Goal: Task Accomplishment & Management: Manage account settings

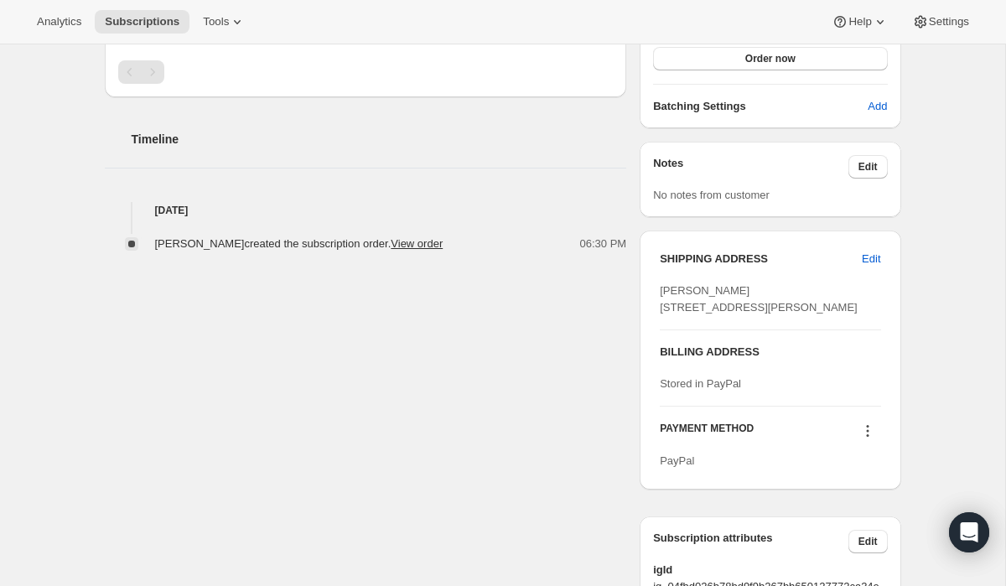
scroll to position [504, 0]
click at [870, 257] on span "Edit" at bounding box center [870, 258] width 18 height 17
select select "TN"
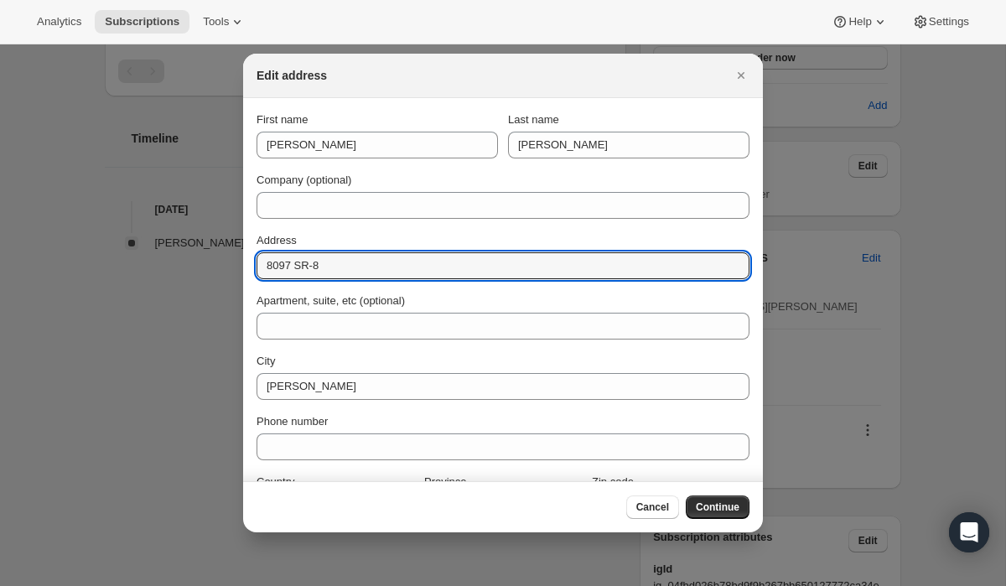
drag, startPoint x: 339, startPoint y: 266, endPoint x: 235, endPoint y: 261, distance: 104.8
paste input "[PERSON_NAME] ROUTE"
type input "8097 STATE ROUTE 8"
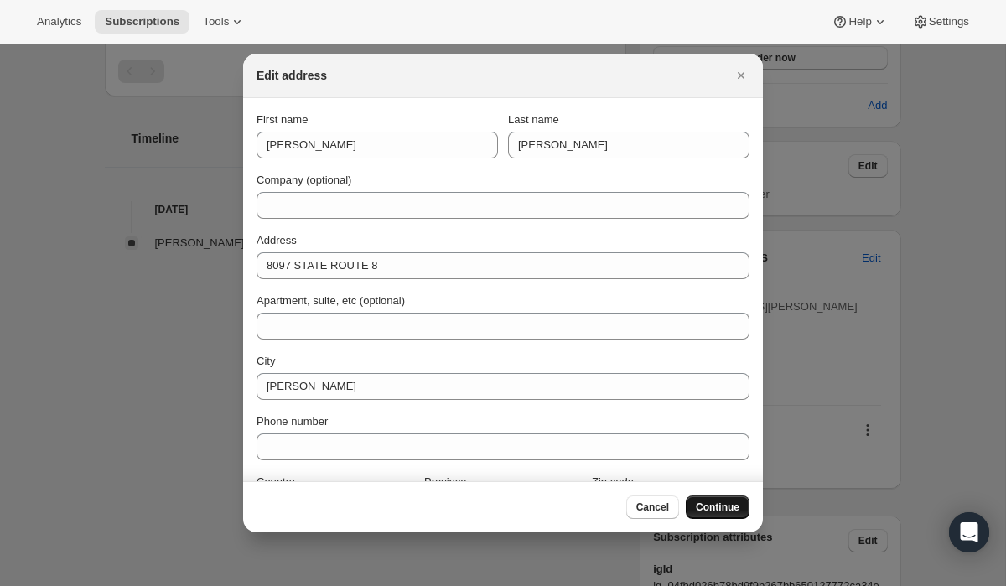
click at [717, 509] on span "Continue" at bounding box center [718, 506] width 44 height 13
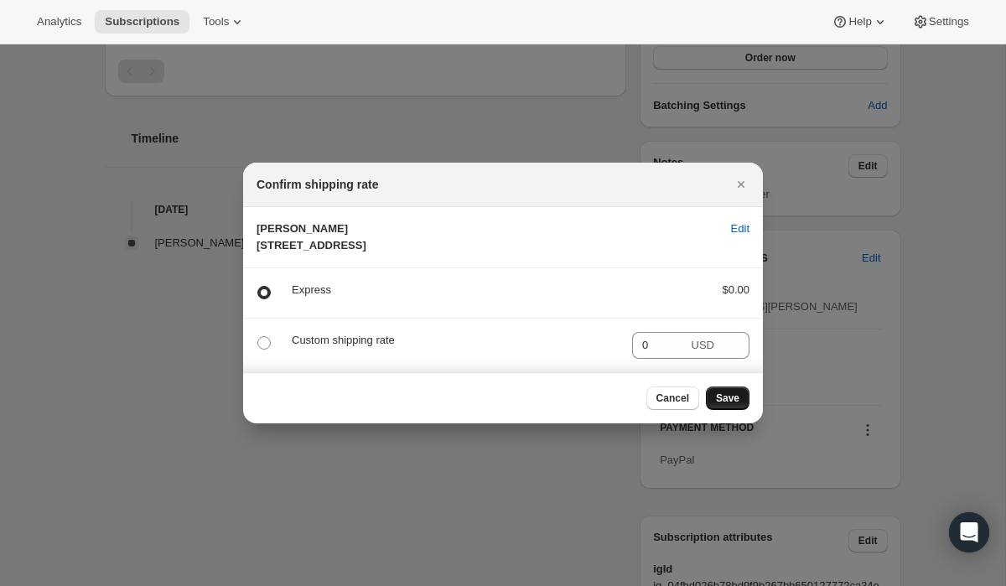
click at [736, 405] on span "Save" at bounding box center [727, 397] width 23 height 13
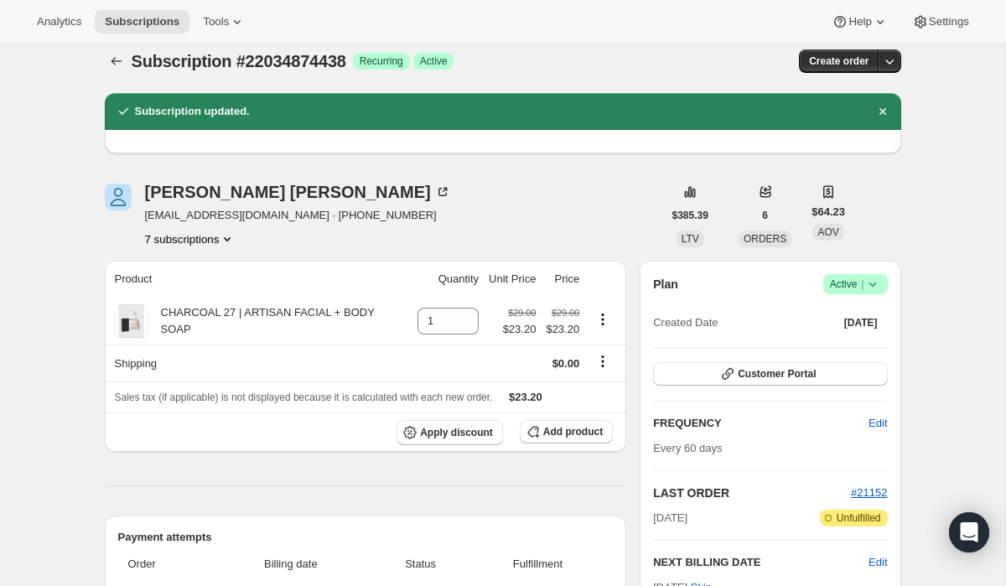
scroll to position [0, 0]
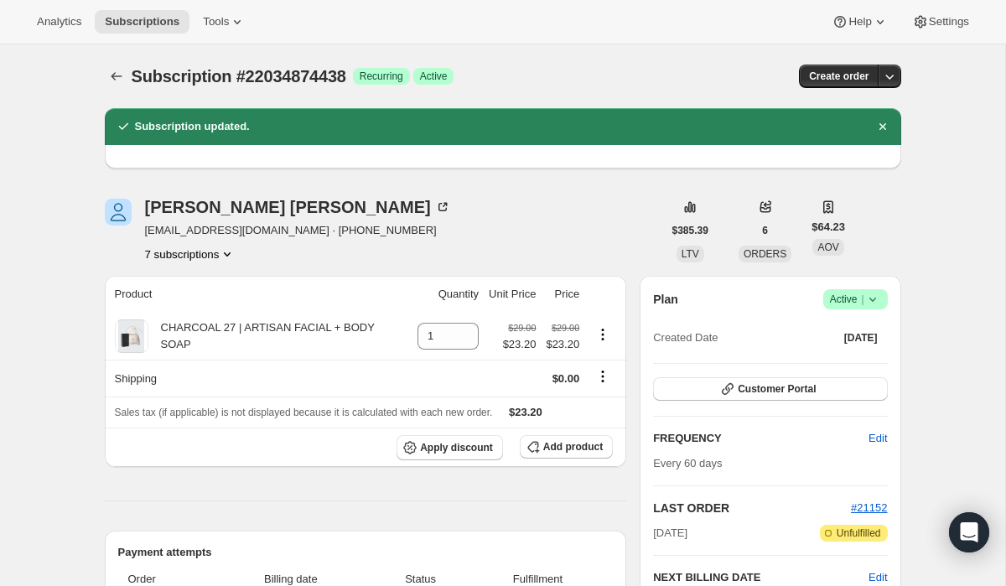
click at [228, 253] on icon "Product actions" at bounding box center [227, 254] width 17 height 17
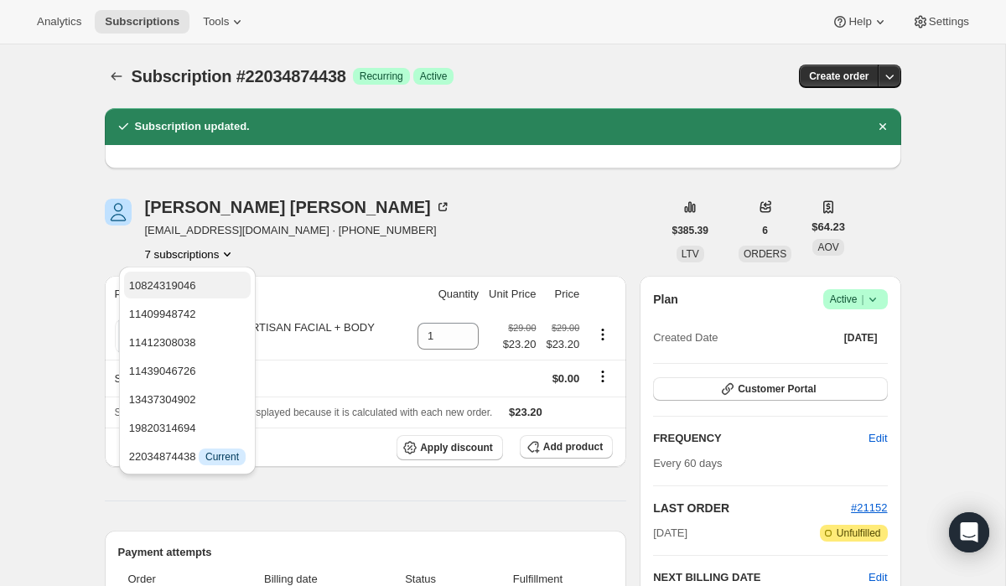
click at [208, 281] on span "10824319046" at bounding box center [187, 285] width 116 height 17
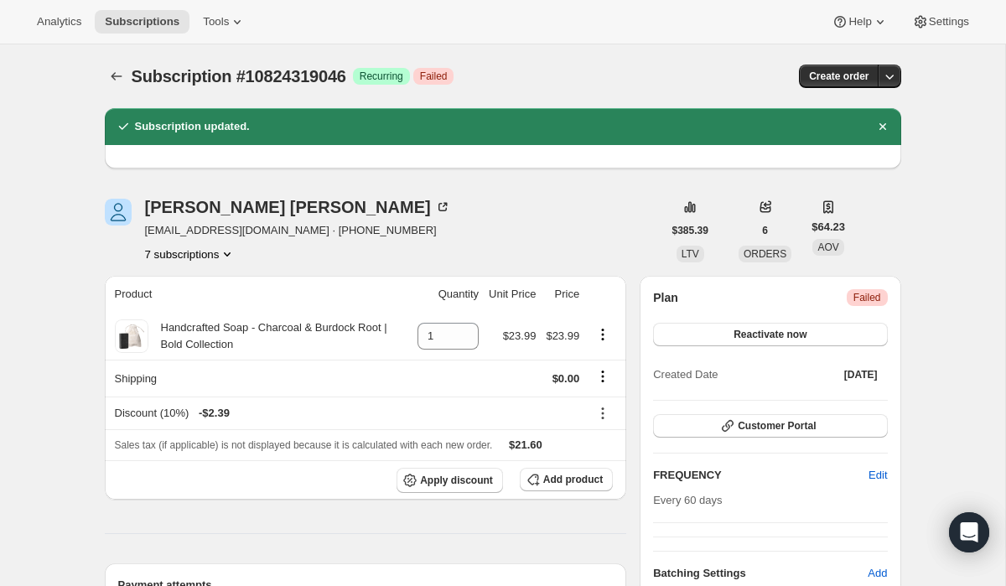
click at [200, 255] on button "7 subscriptions" at bounding box center [190, 254] width 91 height 17
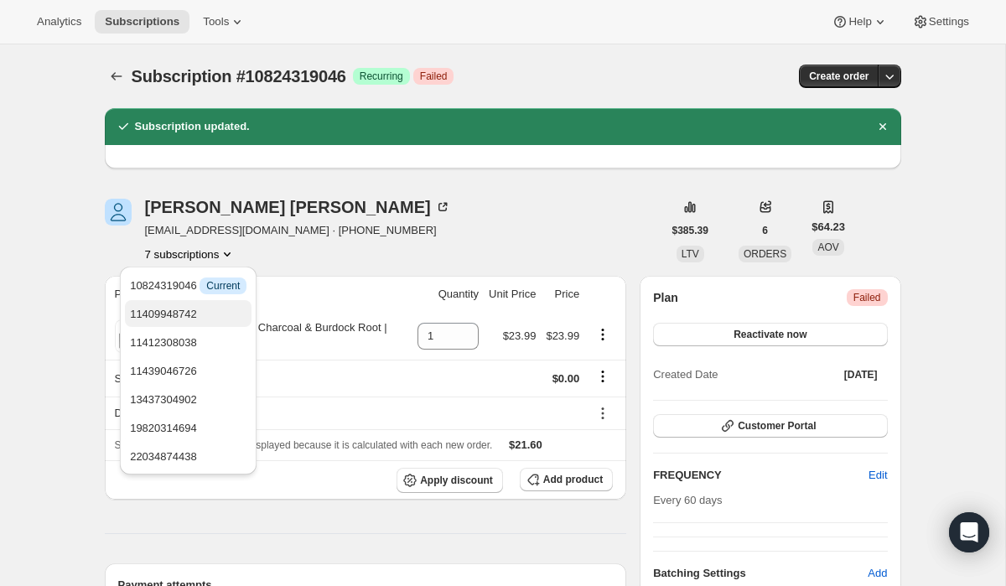
click at [194, 313] on span "11409948742" at bounding box center [163, 314] width 67 height 13
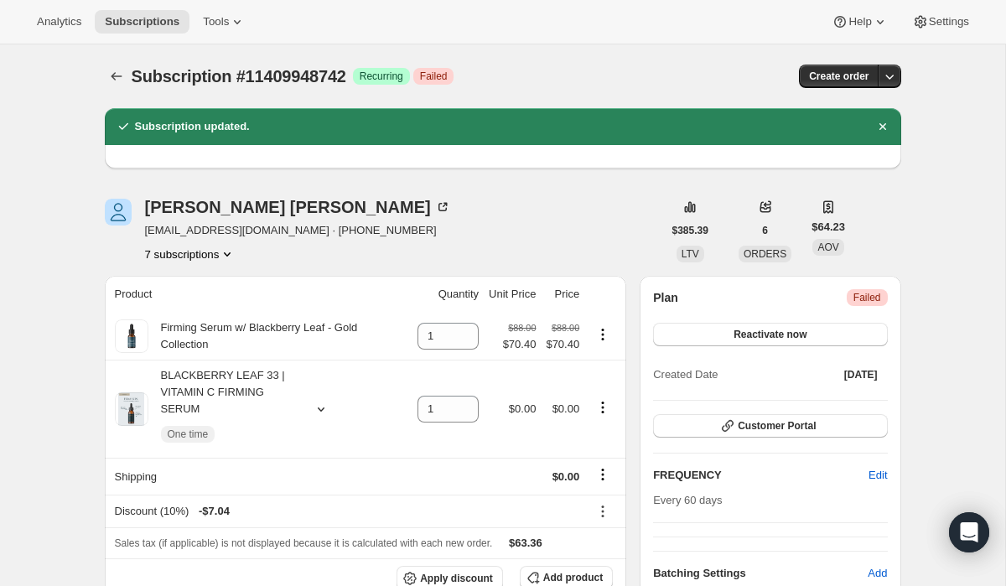
click at [187, 254] on button "7 subscriptions" at bounding box center [190, 254] width 91 height 17
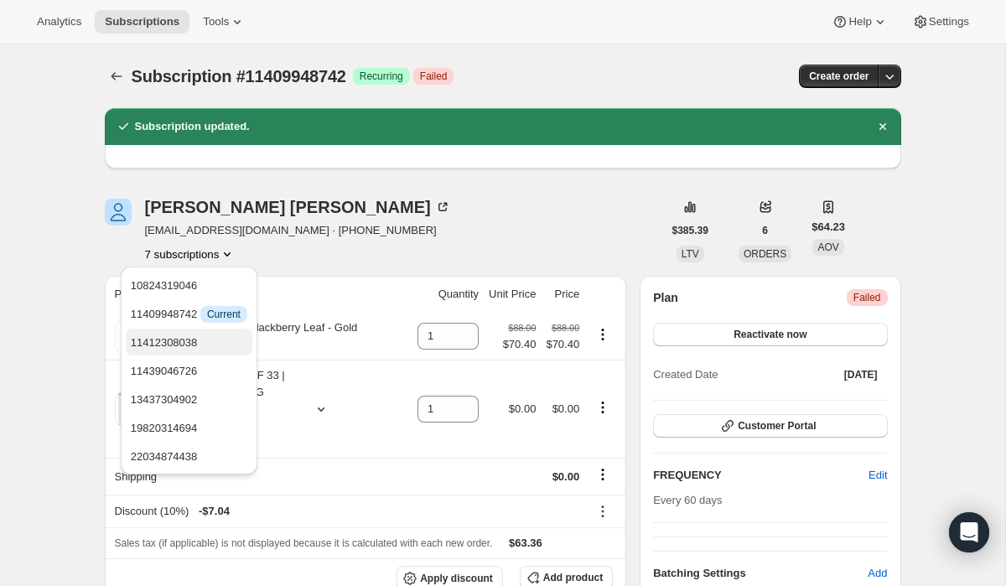
click at [194, 340] on span "11412308038" at bounding box center [164, 342] width 67 height 13
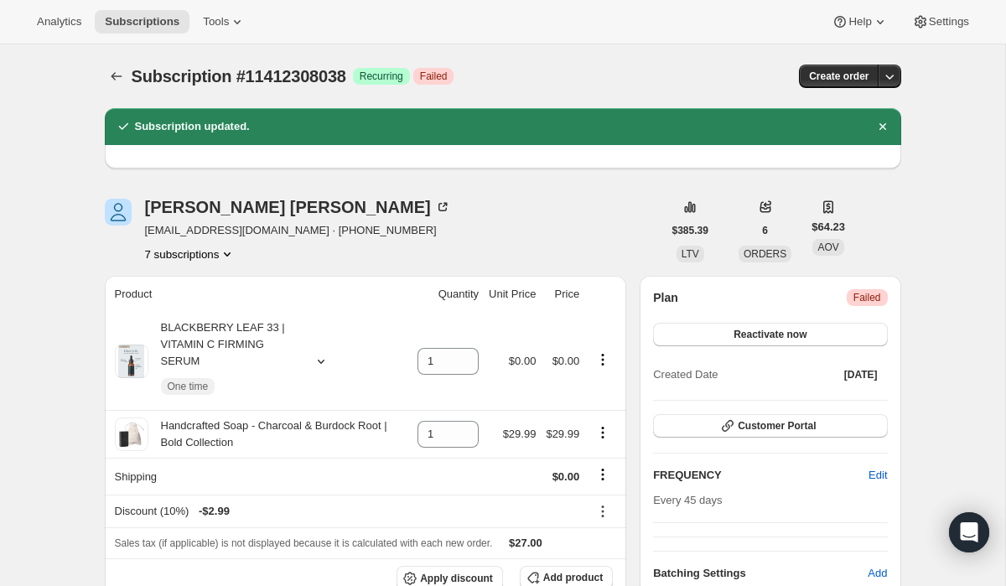
click at [198, 254] on button "7 subscriptions" at bounding box center [190, 254] width 91 height 17
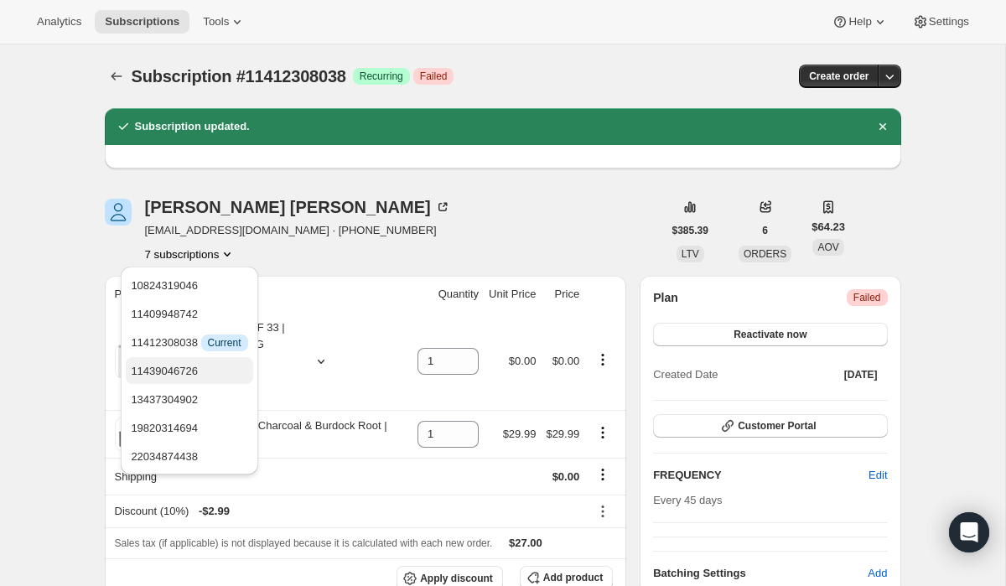
click at [197, 369] on span "11439046726" at bounding box center [164, 371] width 67 height 13
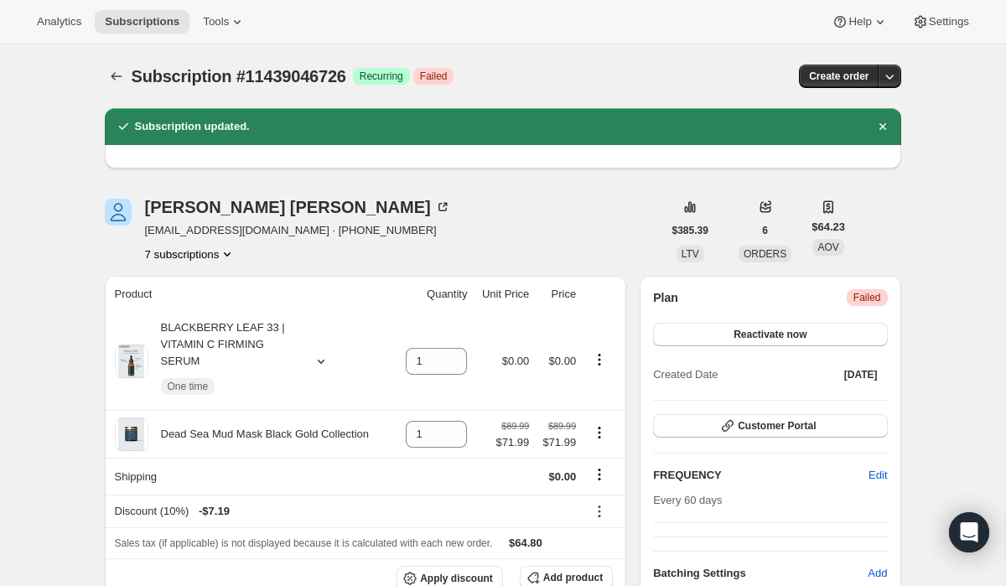
click at [204, 251] on button "7 subscriptions" at bounding box center [190, 254] width 91 height 17
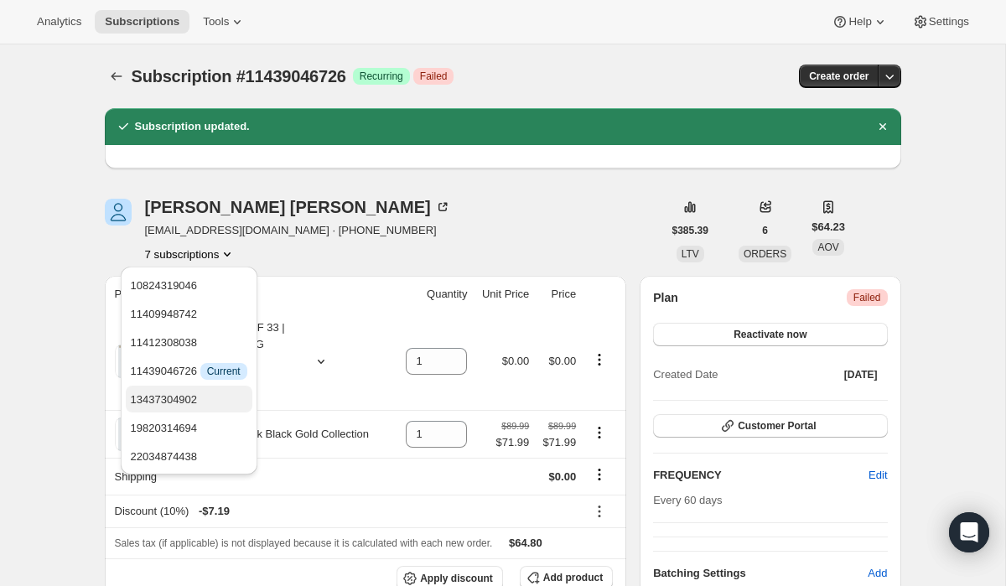
click at [197, 397] on span "13437304902" at bounding box center [164, 399] width 67 height 13
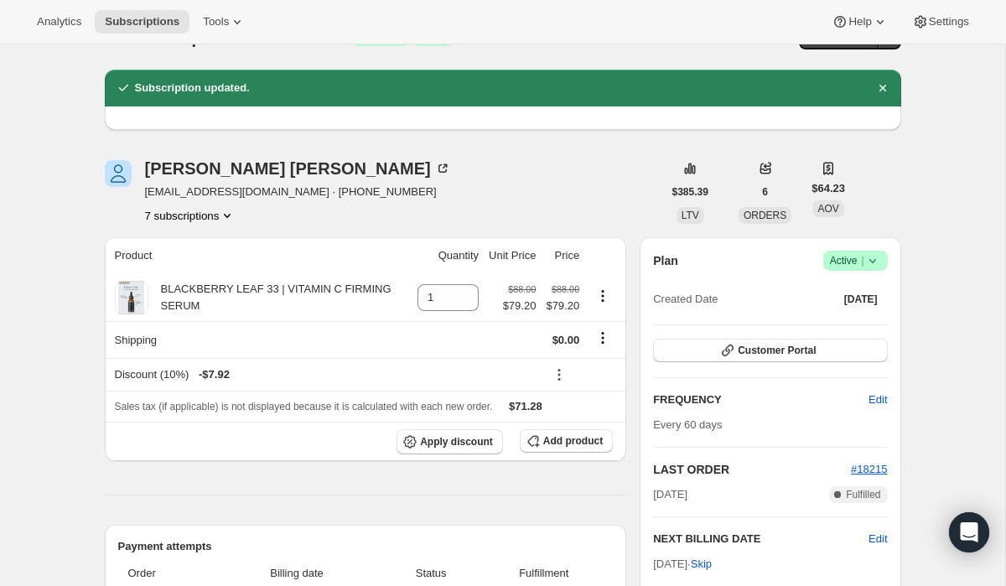
scroll to position [21, 0]
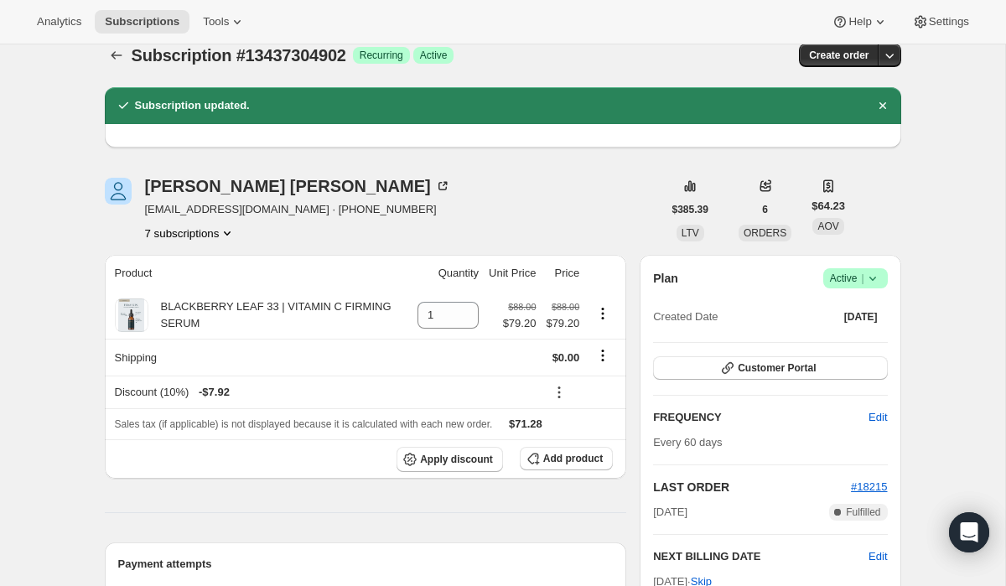
click at [209, 230] on button "7 subscriptions" at bounding box center [190, 233] width 91 height 17
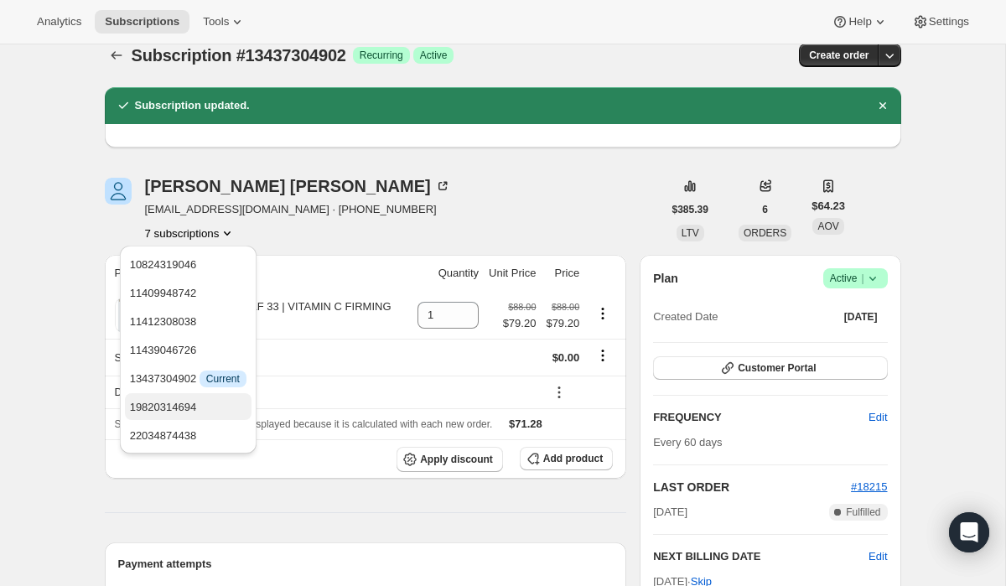
click at [189, 406] on span "19820314694" at bounding box center [163, 407] width 67 height 13
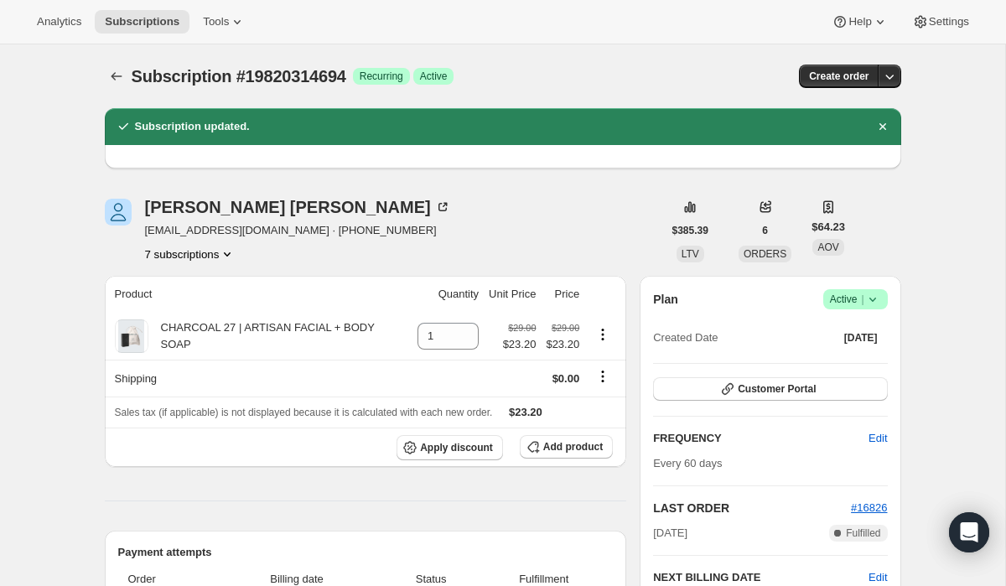
click at [199, 256] on button "7 subscriptions" at bounding box center [190, 254] width 91 height 17
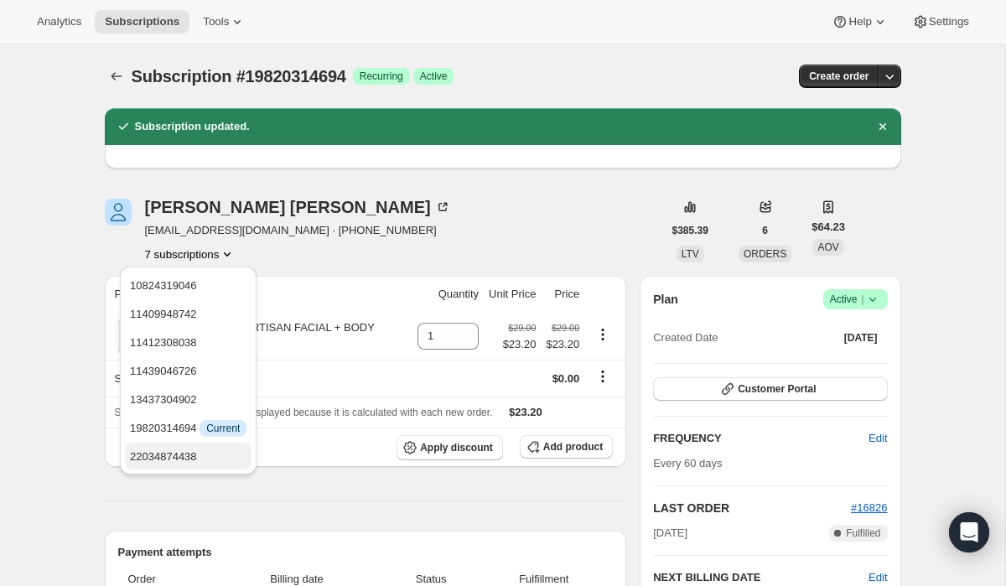
click at [192, 457] on span "22034874438" at bounding box center [163, 456] width 67 height 13
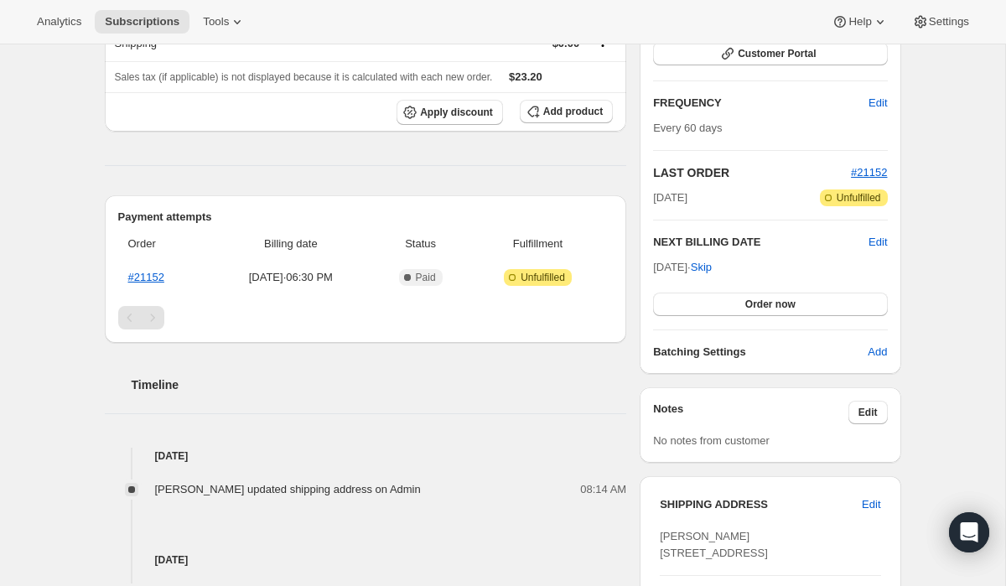
scroll to position [338, 0]
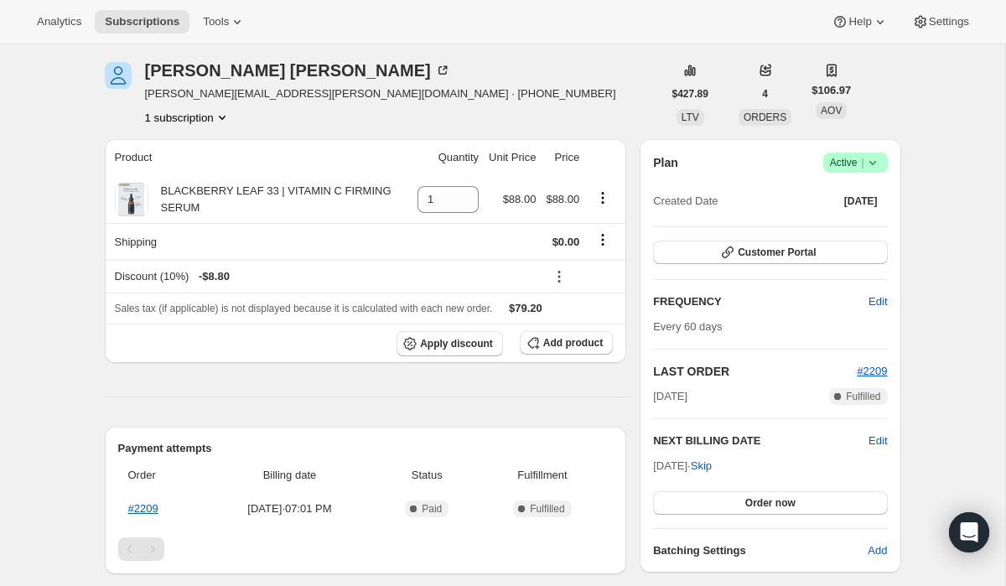
scroll to position [59, 0]
